Goal: Find specific page/section: Find specific page/section

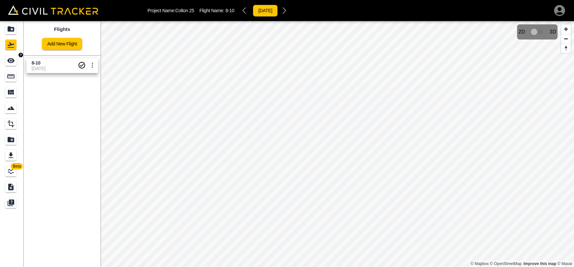
click at [11, 79] on icon "Measure" at bounding box center [11, 77] width 8 height 8
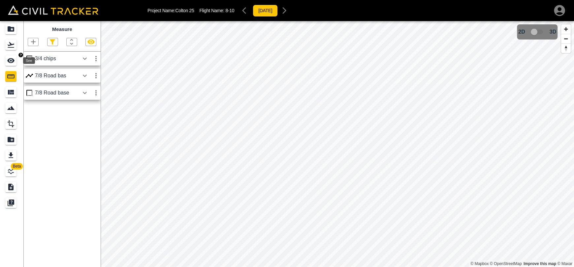
drag, startPoint x: 11, startPoint y: 62, endPoint x: 23, endPoint y: 62, distance: 12.2
click at [12, 62] on icon "See" at bounding box center [11, 61] width 8 height 8
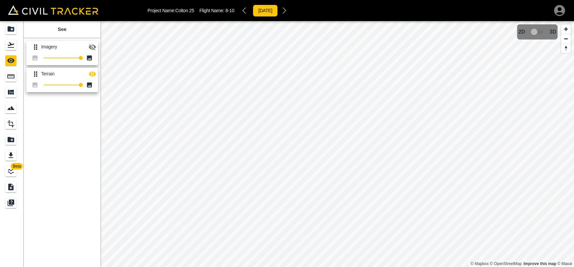
click at [88, 48] on button "button" at bounding box center [92, 47] width 13 height 13
click at [8, 77] on icon "Measure" at bounding box center [10, 77] width 7 height 4
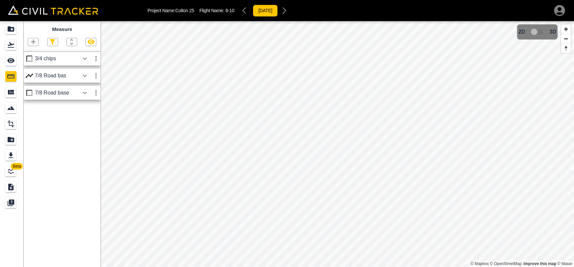
click at [82, 74] on icon "button" at bounding box center [85, 76] width 8 height 8
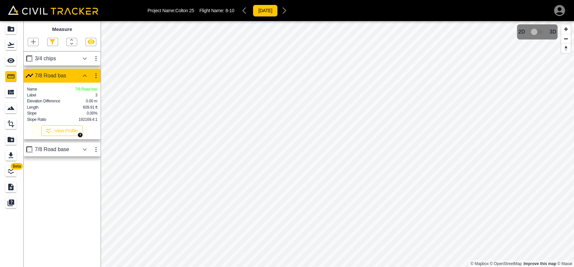
click at [55, 136] on button "View Profile" at bounding box center [62, 131] width 42 height 11
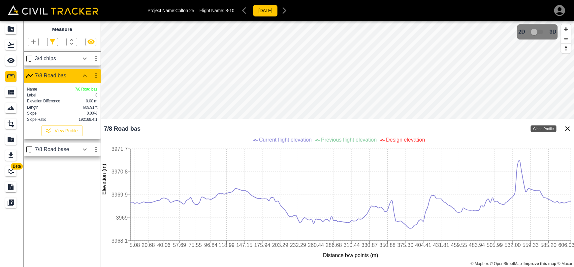
click at [565, 130] on icon "Close Profile" at bounding box center [567, 129] width 5 height 5
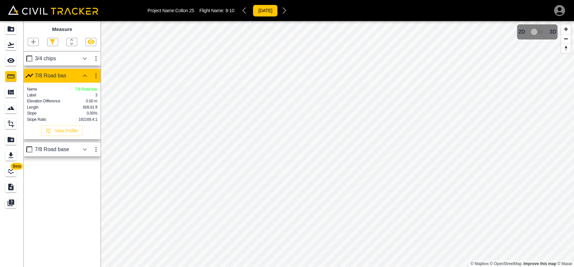
click at [83, 77] on icon "button" at bounding box center [85, 76] width 4 height 2
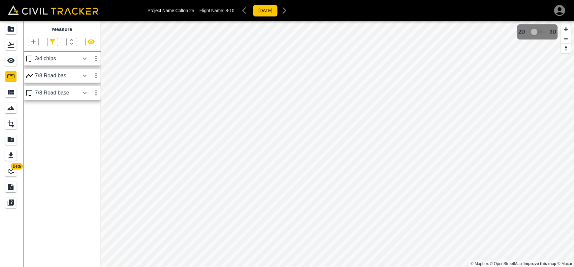
click at [82, 58] on icon "button" at bounding box center [85, 59] width 8 height 8
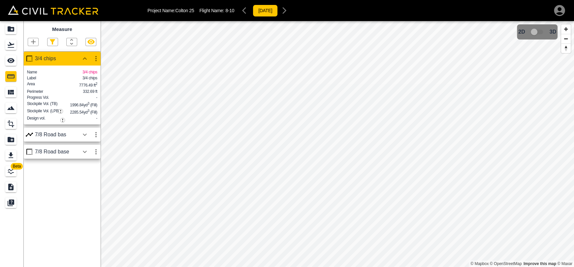
click at [84, 153] on icon "button" at bounding box center [85, 152] width 4 height 2
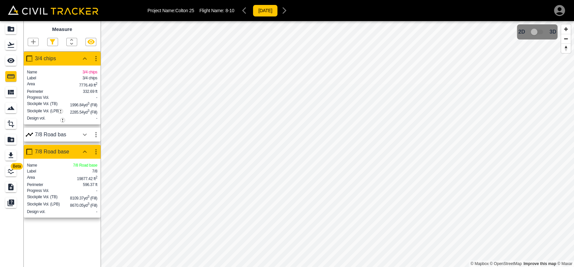
click at [92, 43] on icon "button" at bounding box center [90, 42] width 7 height 5
click at [92, 43] on icon "button" at bounding box center [91, 42] width 8 height 8
click at [10, 59] on icon "See" at bounding box center [11, 61] width 8 height 8
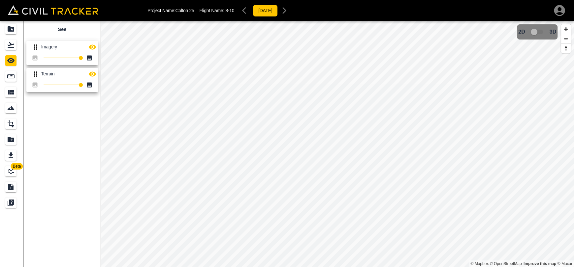
click at [91, 48] on icon "button" at bounding box center [92, 47] width 7 height 5
click at [91, 48] on icon "button" at bounding box center [92, 47] width 7 height 6
click at [95, 77] on icon "button" at bounding box center [92, 74] width 8 height 8
click at [95, 76] on icon "button" at bounding box center [92, 74] width 8 height 8
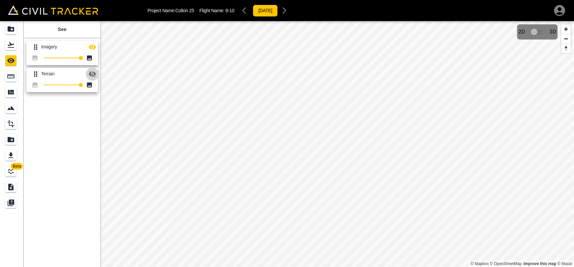
click at [95, 76] on icon "button" at bounding box center [92, 74] width 8 height 8
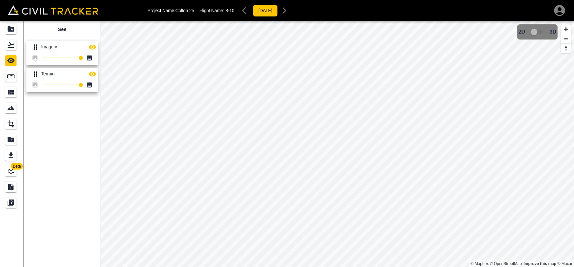
click at [95, 76] on icon "button" at bounding box center [92, 74] width 8 height 8
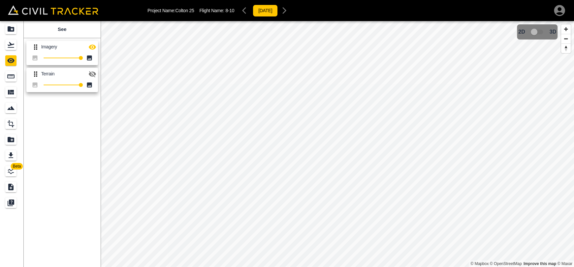
click at [95, 76] on icon "button" at bounding box center [92, 74] width 8 height 8
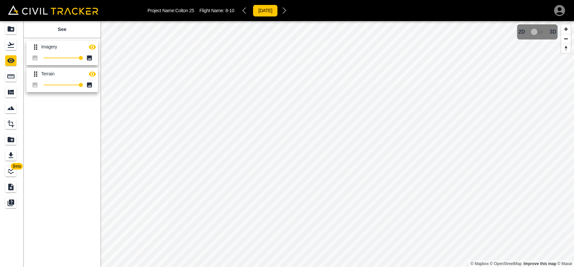
click at [95, 76] on icon "button" at bounding box center [92, 74] width 8 height 8
click at [91, 46] on icon "button" at bounding box center [92, 47] width 8 height 8
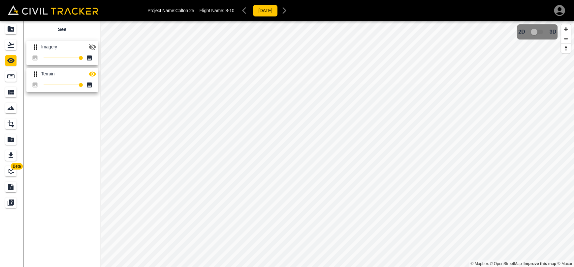
click at [91, 46] on icon "button" at bounding box center [92, 47] width 7 height 6
click at [93, 77] on icon "button" at bounding box center [92, 74] width 8 height 8
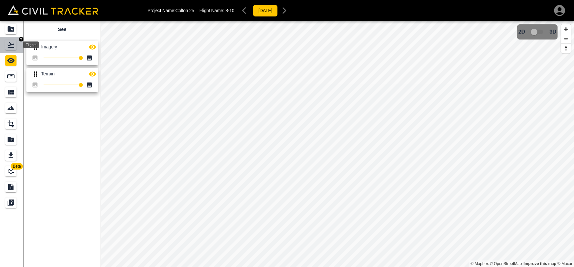
click at [10, 49] on div "Flights" at bounding box center [10, 45] width 11 height 11
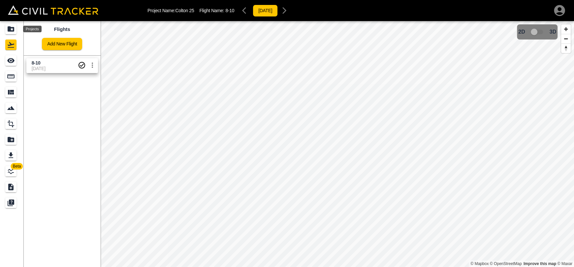
drag, startPoint x: 11, startPoint y: 33, endPoint x: 16, endPoint y: 6, distance: 27.6
click at [11, 32] on div "Projects" at bounding box center [10, 29] width 11 height 11
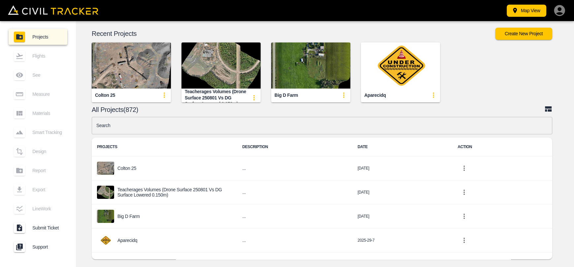
click at [226, 125] on input "text" at bounding box center [322, 125] width 460 height 17
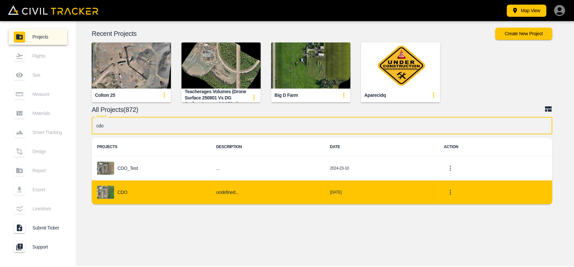
type input "cdo"
click at [150, 184] on td "CDO" at bounding box center [151, 193] width 119 height 24
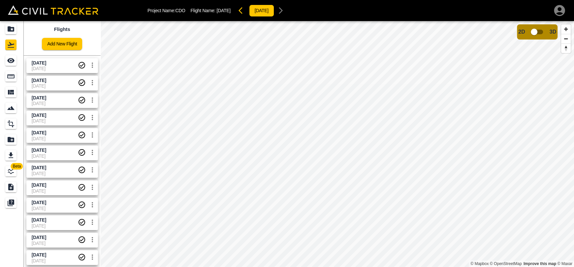
click at [51, 68] on span "[DATE]" at bounding box center [55, 68] width 46 height 5
click at [8, 61] on icon "See" at bounding box center [10, 60] width 7 height 5
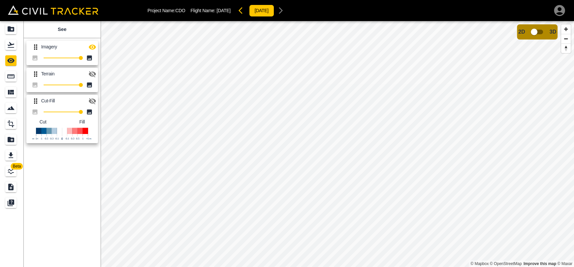
click at [12, 28] on icon "Projects" at bounding box center [11, 28] width 7 height 5
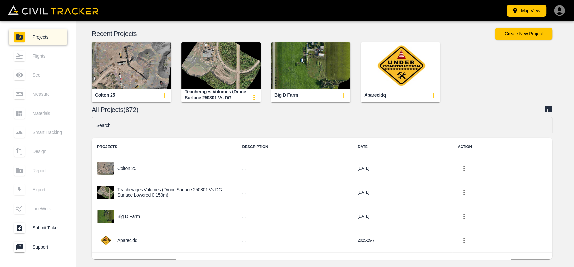
click at [274, 129] on input "text" at bounding box center [322, 125] width 460 height 17
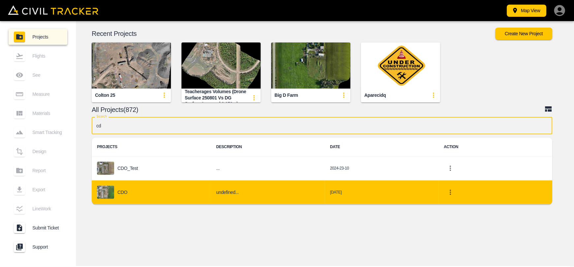
type input "cd"
click at [175, 193] on div "CDO" at bounding box center [151, 192] width 109 height 13
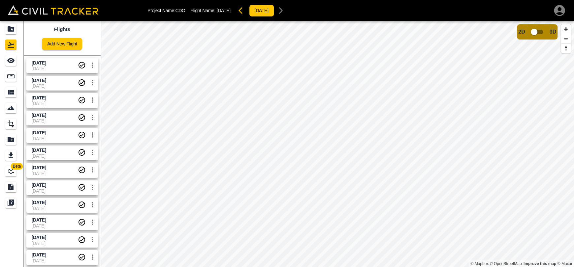
click at [51, 68] on span "[DATE]" at bounding box center [55, 68] width 46 height 5
click at [16, 56] on div "See" at bounding box center [10, 60] width 11 height 11
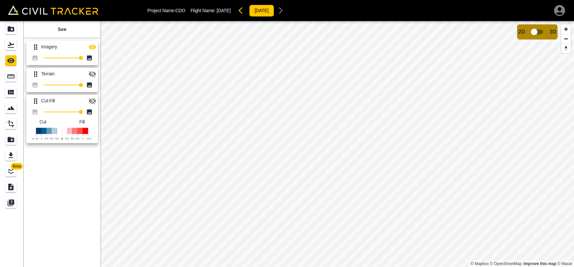
click at [93, 47] on icon "button" at bounding box center [92, 47] width 8 height 8
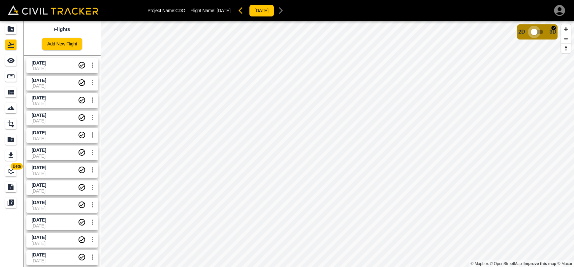
click at [543, 33] on input "checkbox" at bounding box center [534, 32] width 38 height 13
click at [548, 30] on input "checkbox" at bounding box center [554, 30] width 38 height 13
click at [10, 31] on icon "Projects" at bounding box center [11, 28] width 7 height 5
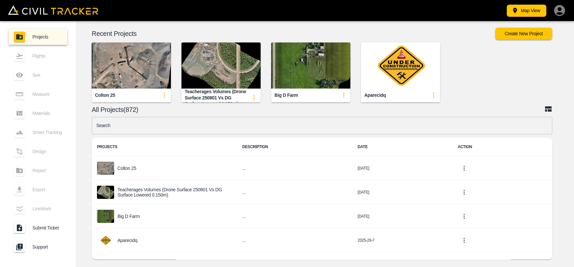
click at [171, 125] on input "text" at bounding box center [322, 125] width 460 height 17
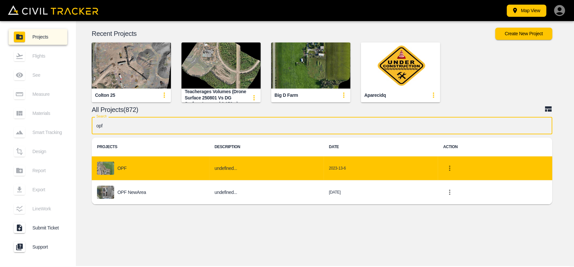
type input "opf"
click at [211, 173] on td "undefined..." at bounding box center [266, 169] width 114 height 24
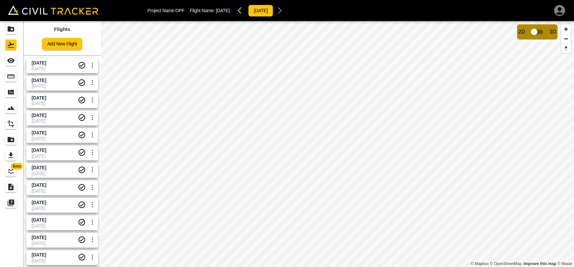
drag, startPoint x: 50, startPoint y: 67, endPoint x: 54, endPoint y: 67, distance: 3.6
click at [50, 67] on span "[DATE]" at bounding box center [55, 68] width 46 height 5
click at [526, 32] on div "2D 3D" at bounding box center [537, 32] width 38 height 13
click at [539, 33] on input "checkbox" at bounding box center [534, 32] width 38 height 13
click at [546, 29] on input "checkbox" at bounding box center [554, 30] width 38 height 13
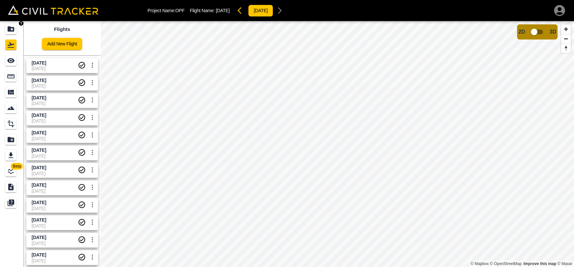
click at [10, 32] on icon "Projects" at bounding box center [11, 29] width 8 height 8
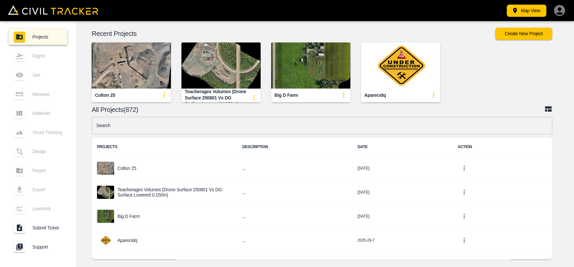
click at [136, 76] on img "button" at bounding box center [131, 66] width 79 height 46
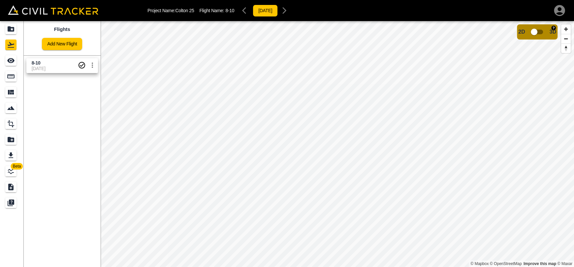
click at [534, 33] on input "checkbox" at bounding box center [534, 32] width 38 height 13
click at [551, 31] on input "checkbox" at bounding box center [554, 30] width 38 height 13
click at [14, 37] on link at bounding box center [12, 45] width 24 height 16
click at [9, 27] on icon "Projects" at bounding box center [11, 28] width 7 height 5
